Goal: Task Accomplishment & Management: Use online tool/utility

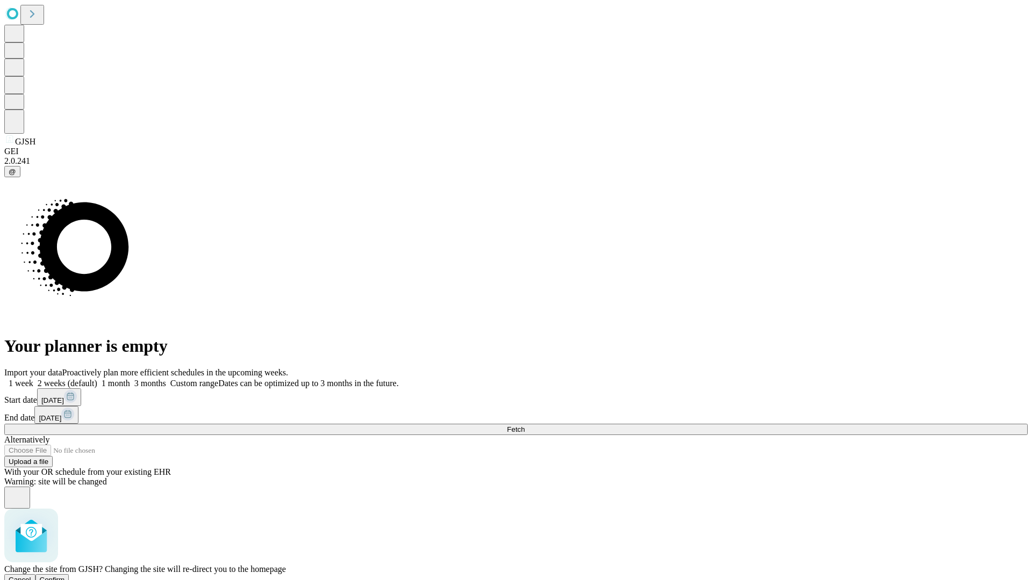
click at [65, 576] on span "Confirm" at bounding box center [52, 580] width 25 height 8
click at [130, 379] on label "1 month" at bounding box center [113, 383] width 33 height 9
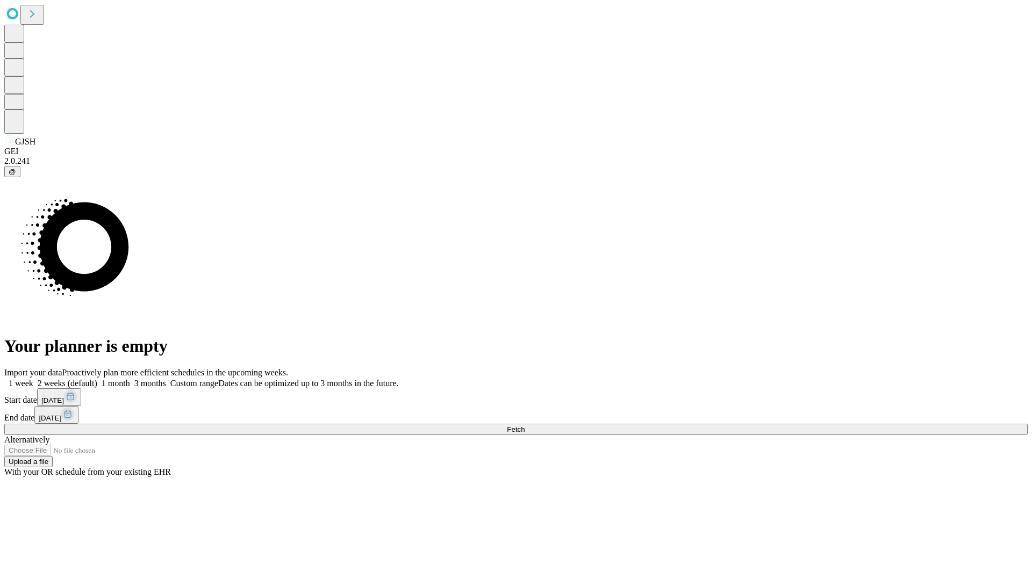
click at [525, 426] on span "Fetch" at bounding box center [516, 430] width 18 height 8
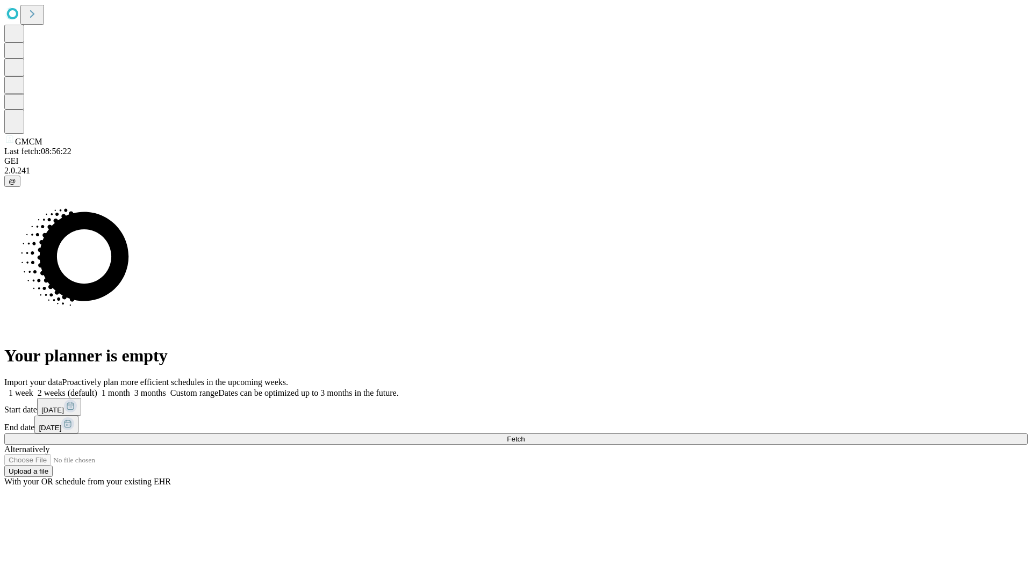
click at [130, 389] on label "1 month" at bounding box center [113, 393] width 33 height 9
click at [525, 435] on span "Fetch" at bounding box center [516, 439] width 18 height 8
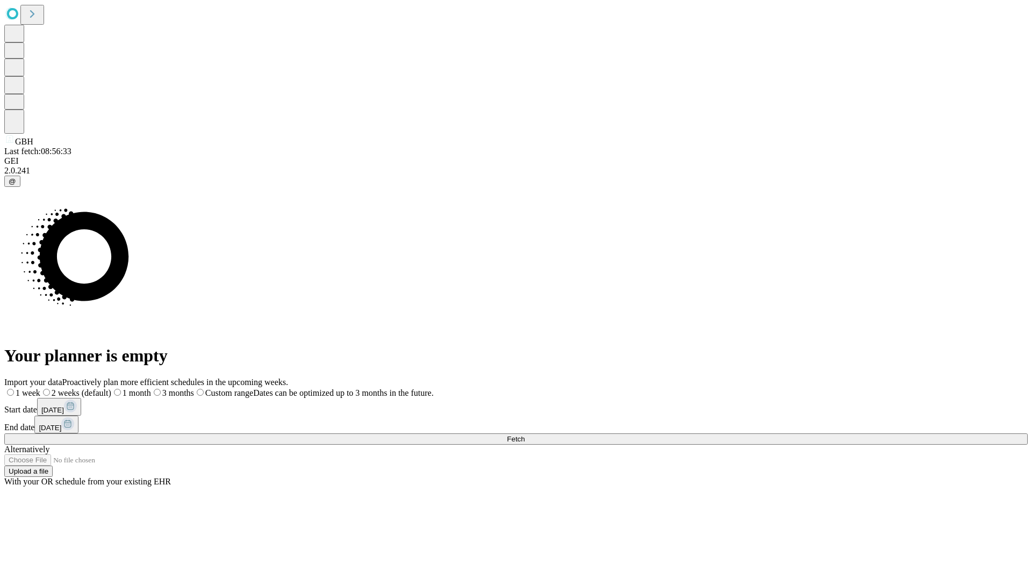
click at [151, 389] on label "1 month" at bounding box center [131, 393] width 40 height 9
click at [525, 435] on span "Fetch" at bounding box center [516, 439] width 18 height 8
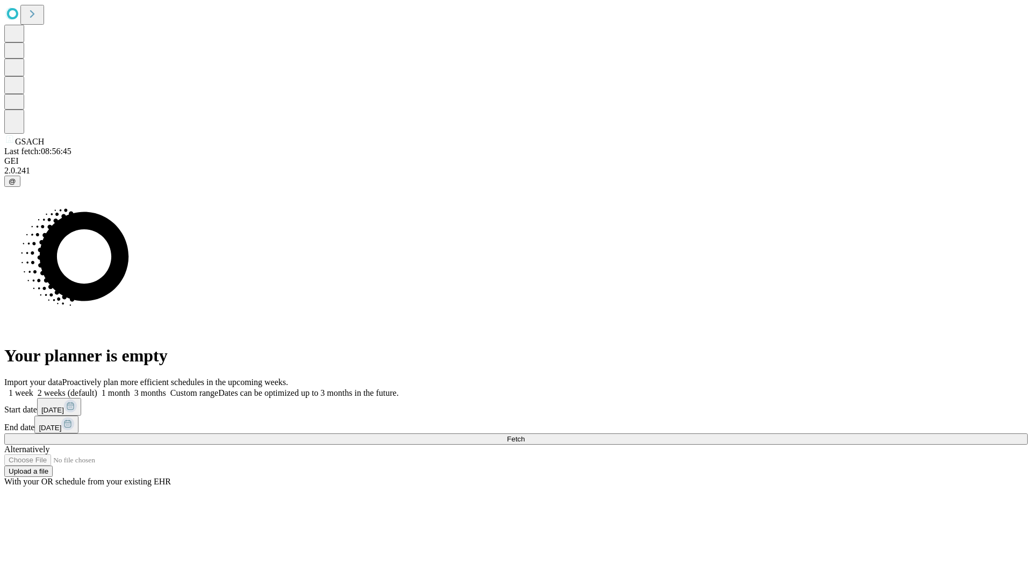
click at [130, 389] on label "1 month" at bounding box center [113, 393] width 33 height 9
click at [525, 435] on span "Fetch" at bounding box center [516, 439] width 18 height 8
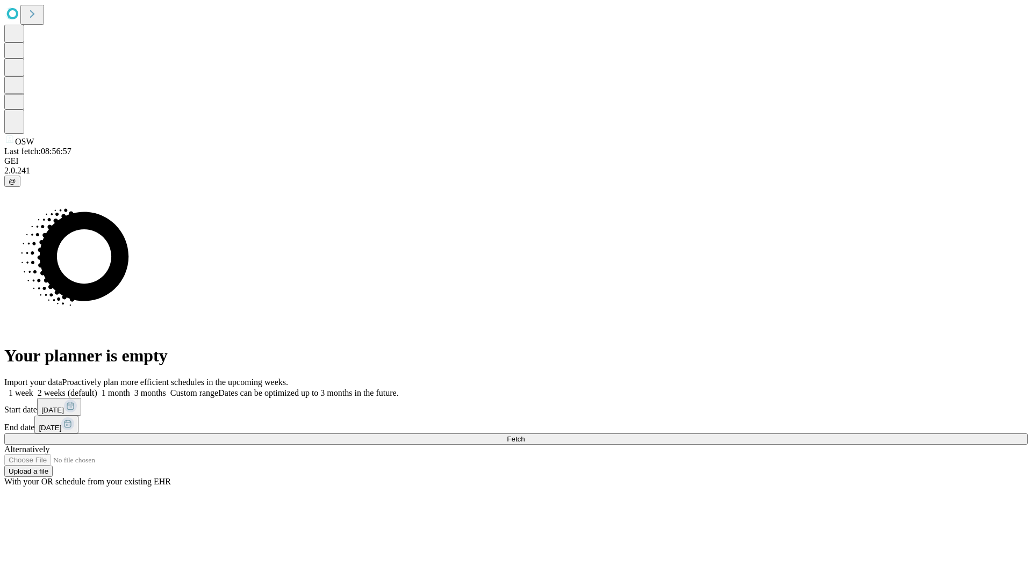
click at [130, 389] on label "1 month" at bounding box center [113, 393] width 33 height 9
click at [525, 435] on span "Fetch" at bounding box center [516, 439] width 18 height 8
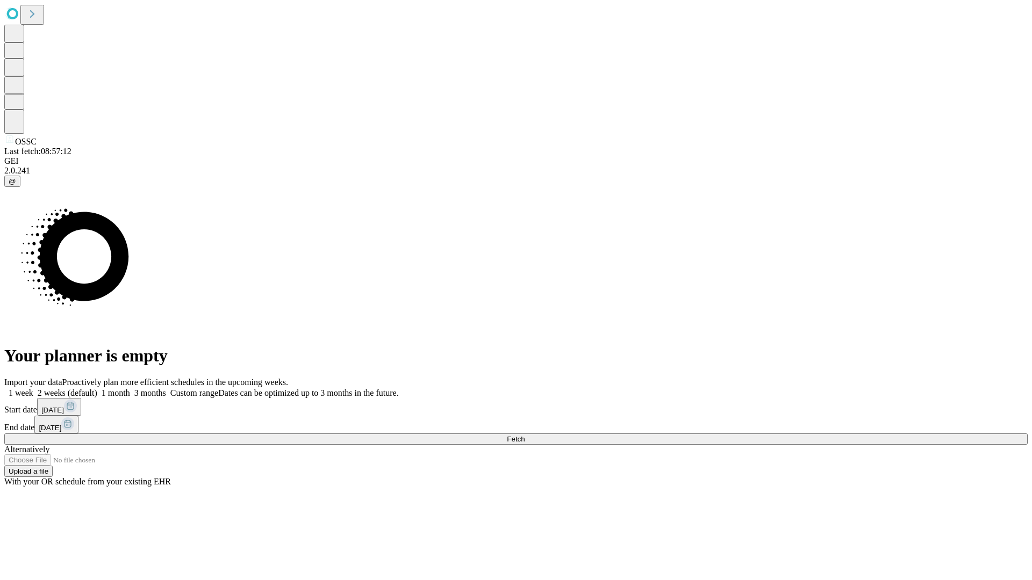
click at [130, 389] on label "1 month" at bounding box center [113, 393] width 33 height 9
click at [525, 435] on span "Fetch" at bounding box center [516, 439] width 18 height 8
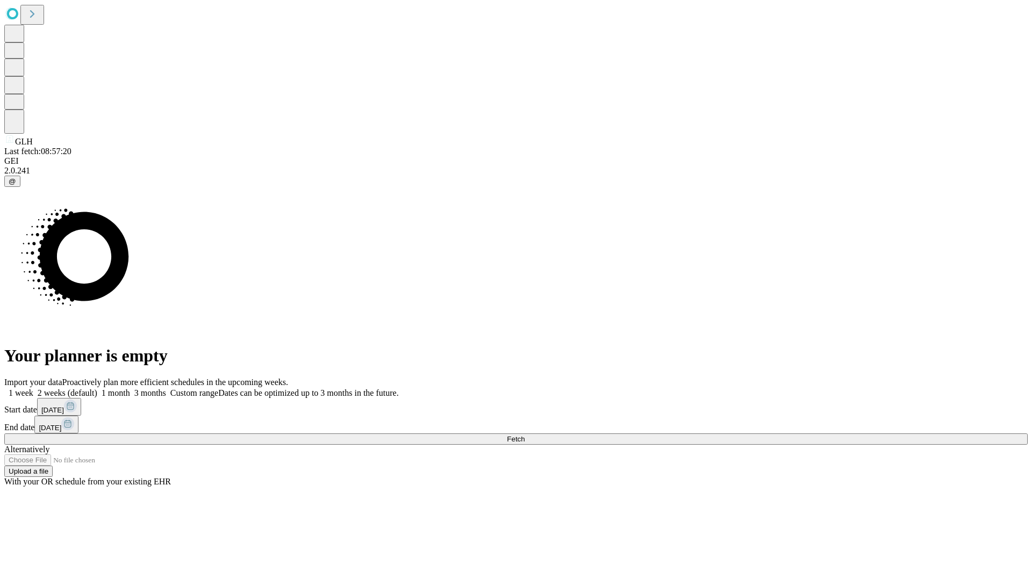
click at [130, 389] on label "1 month" at bounding box center [113, 393] width 33 height 9
click at [525, 435] on span "Fetch" at bounding box center [516, 439] width 18 height 8
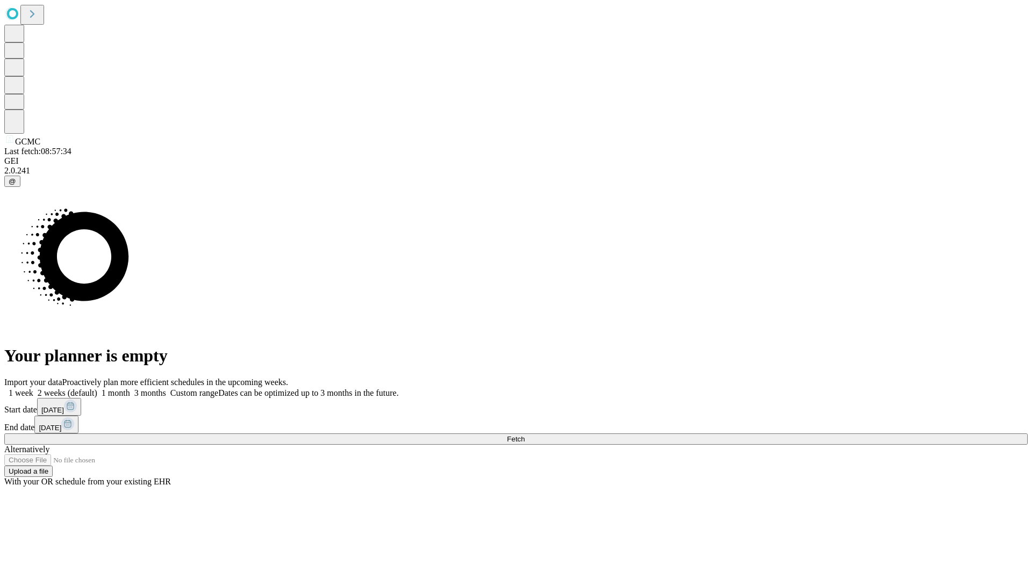
click at [130, 389] on label "1 month" at bounding box center [113, 393] width 33 height 9
click at [525, 435] on span "Fetch" at bounding box center [516, 439] width 18 height 8
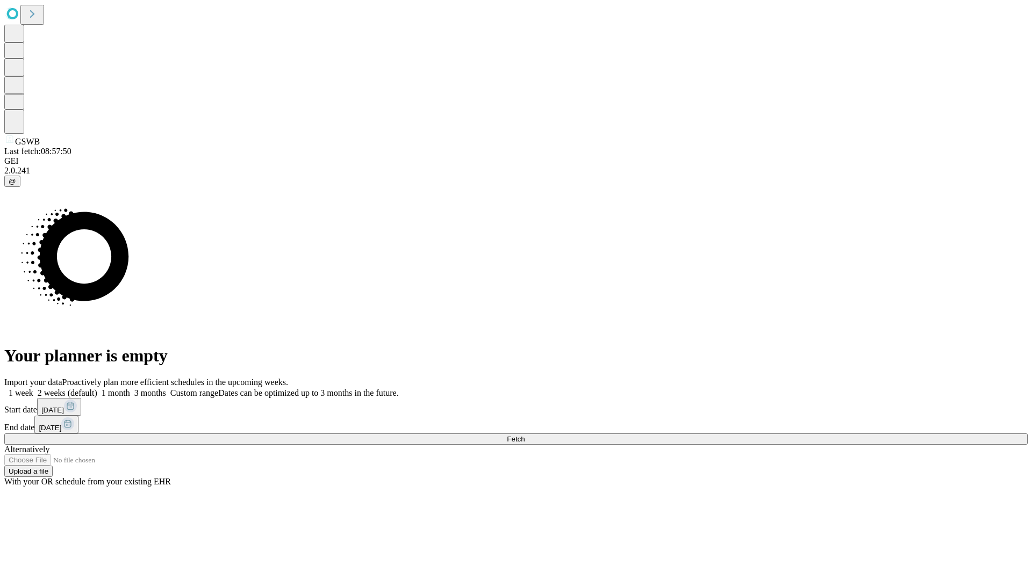
click at [130, 389] on label "1 month" at bounding box center [113, 393] width 33 height 9
click at [525, 435] on span "Fetch" at bounding box center [516, 439] width 18 height 8
